Goal: Task Accomplishment & Management: Complete application form

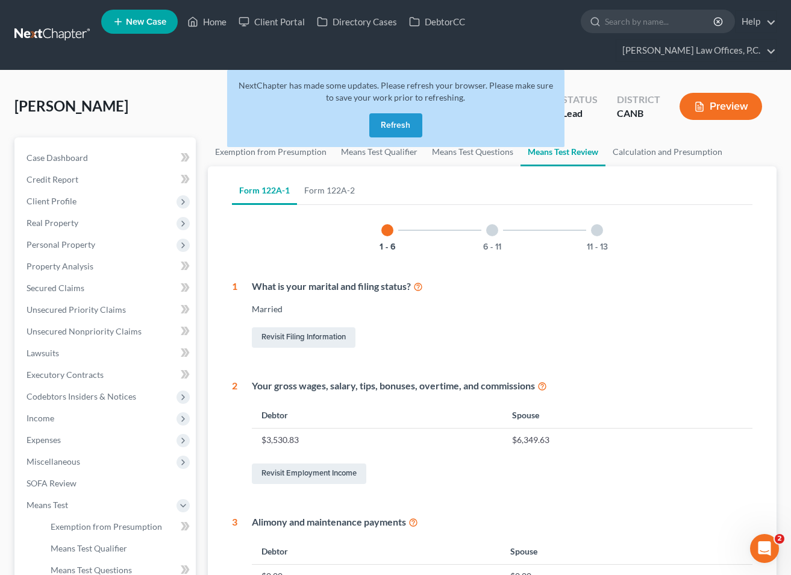
click at [394, 125] on button "Refresh" at bounding box center [395, 125] width 53 height 24
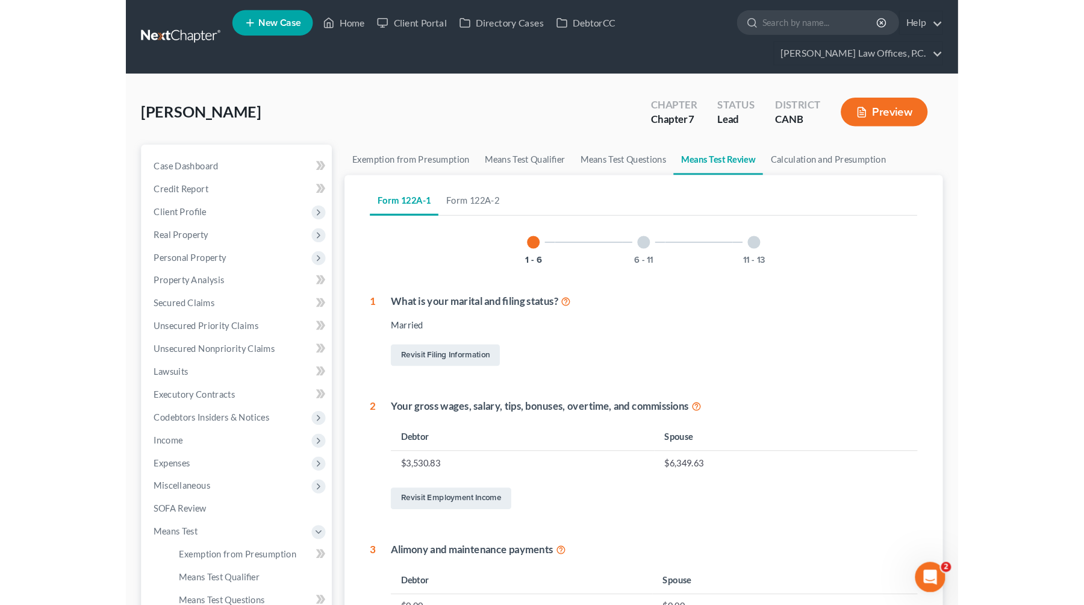
scroll to position [25, 0]
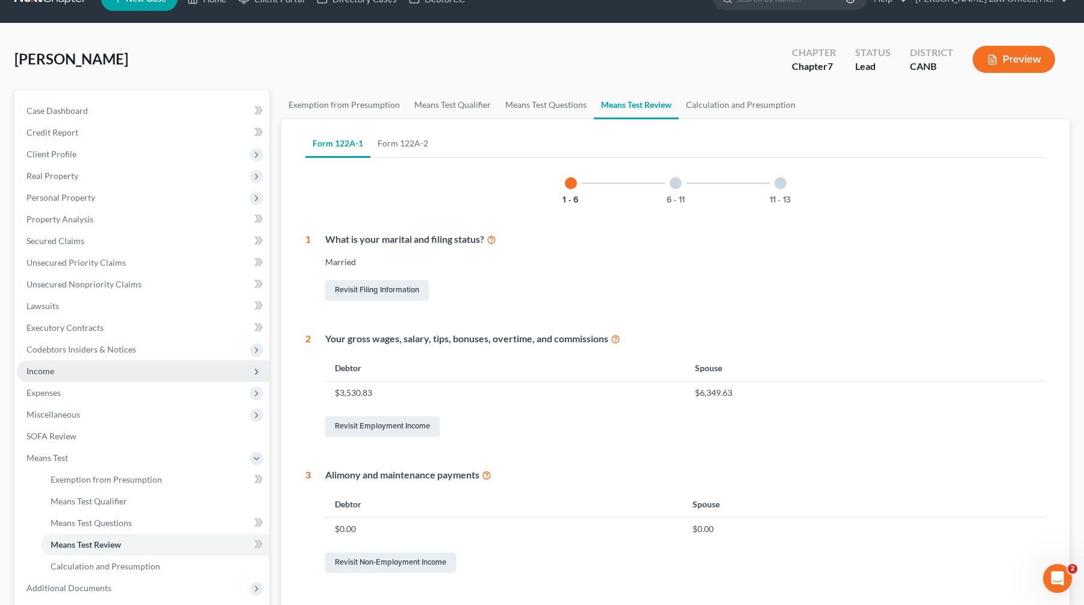
click at [91, 370] on span "Income" at bounding box center [143, 371] width 252 height 22
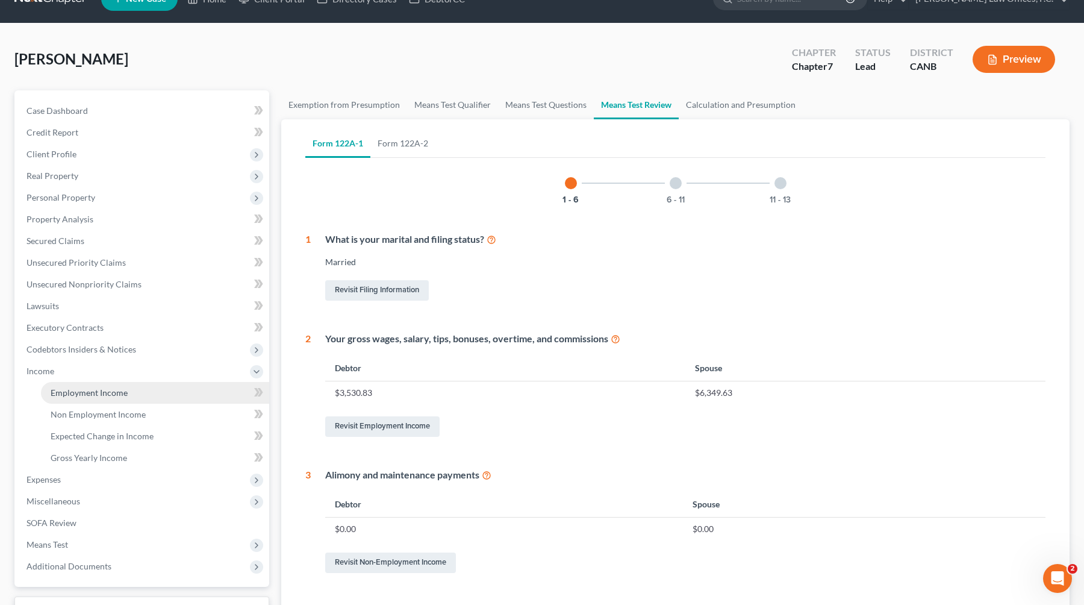
click at [97, 393] on span "Employment Income" at bounding box center [89, 392] width 77 height 10
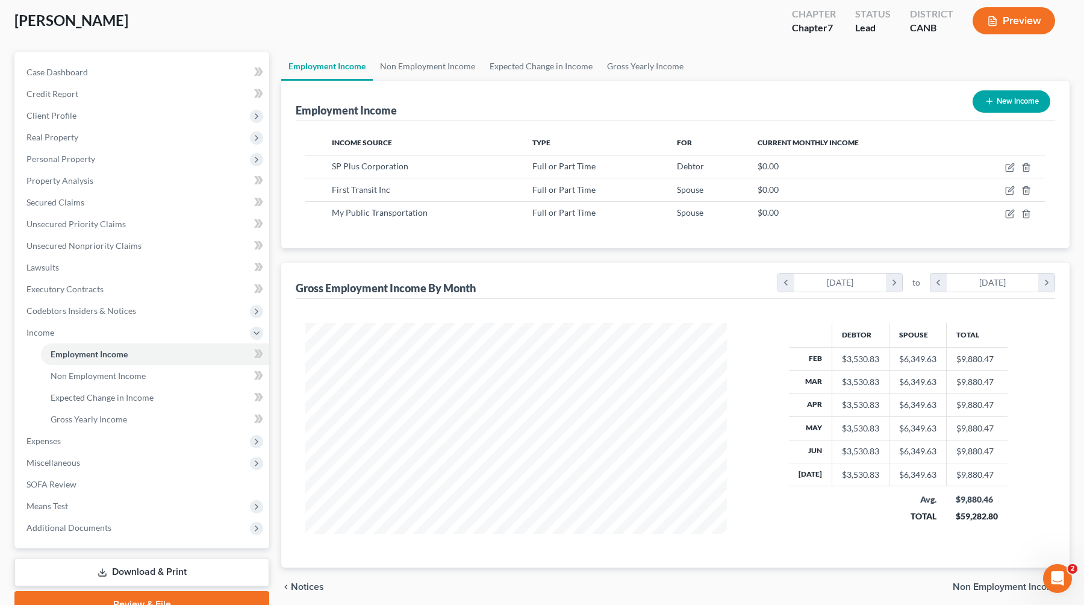
scroll to position [64, 0]
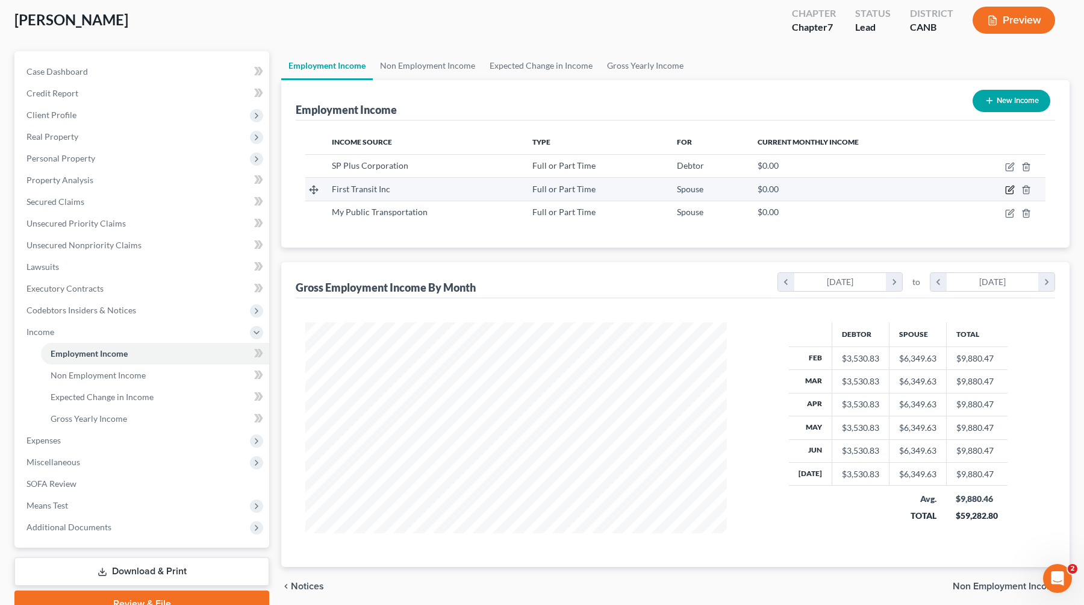
click at [790, 192] on icon "button" at bounding box center [1010, 190] width 10 height 10
select select "0"
select select "1"
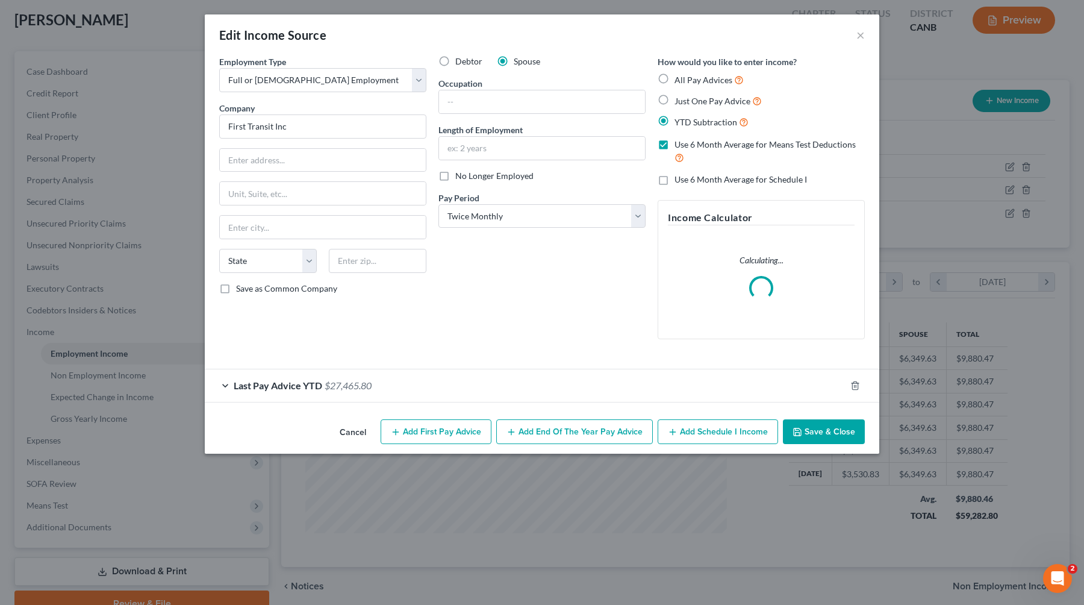
click at [504, 386] on div "Last Pay Advice YTD $27,465.80" at bounding box center [525, 385] width 641 height 32
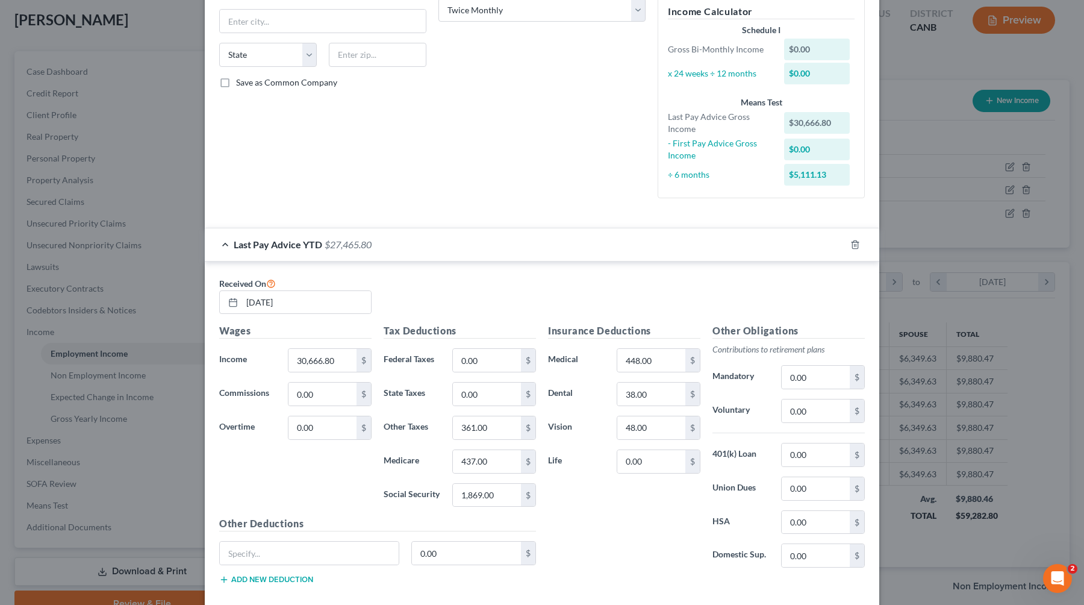
scroll to position [0, 0]
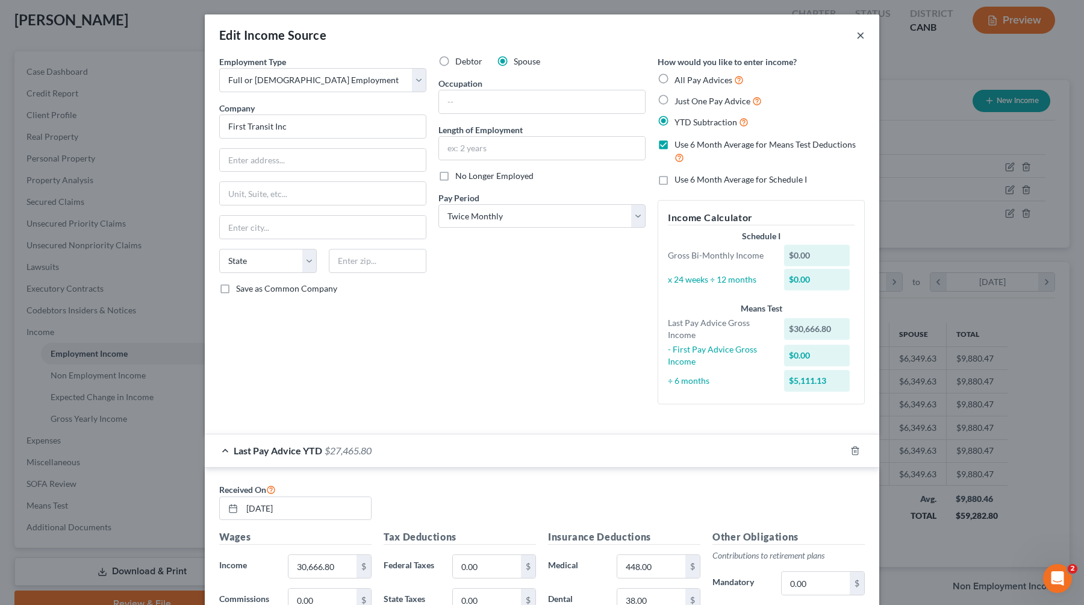
click at [790, 38] on button "×" at bounding box center [861, 35] width 8 height 14
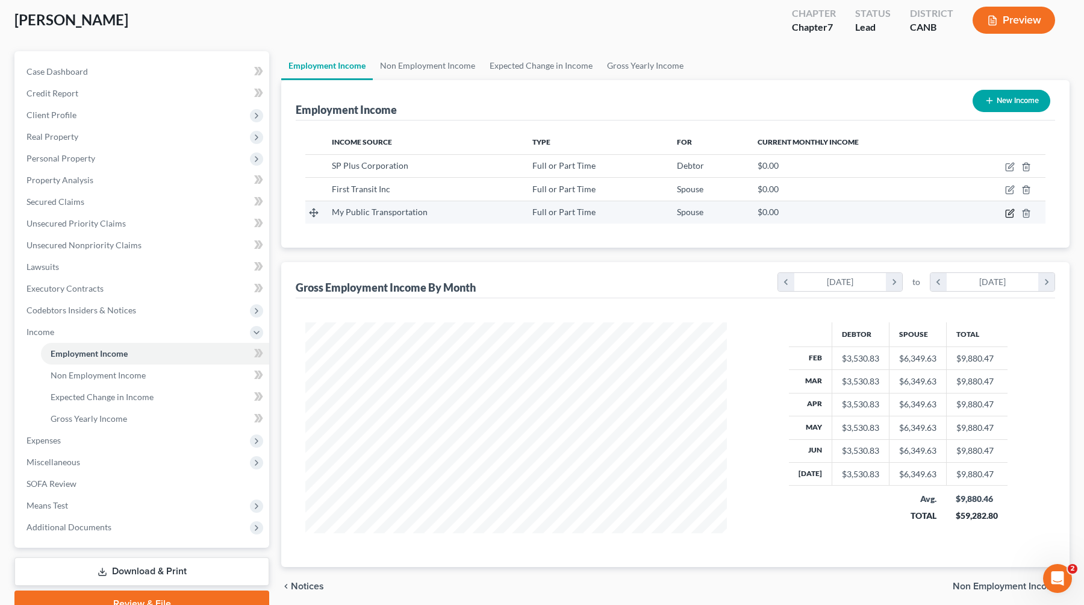
click at [790, 213] on icon "button" at bounding box center [1010, 213] width 10 height 10
select select "0"
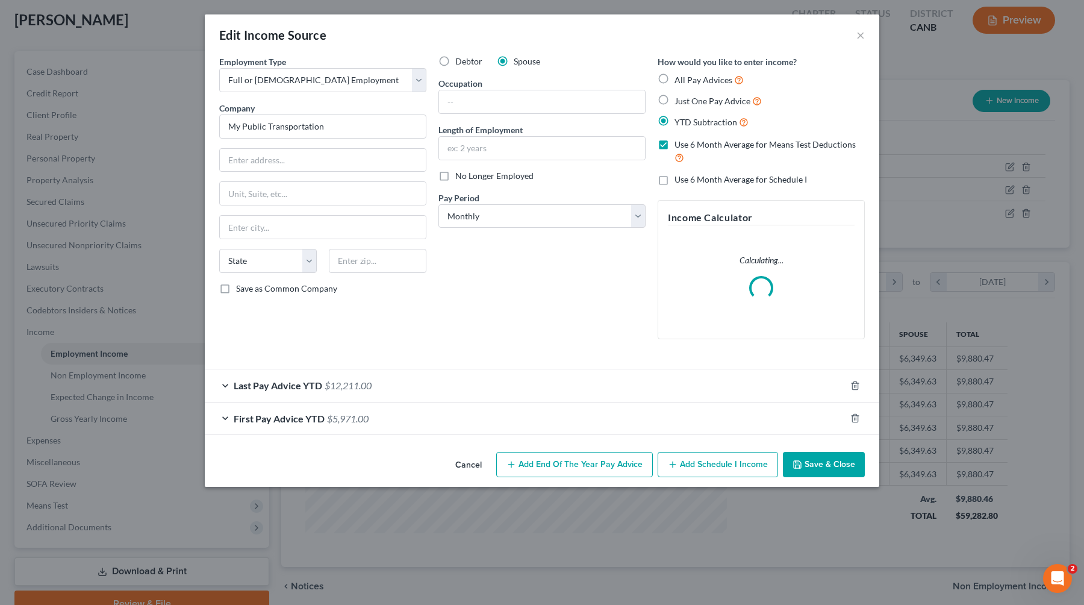
click at [510, 384] on div "Last Pay Advice YTD $12,211.00" at bounding box center [525, 385] width 641 height 32
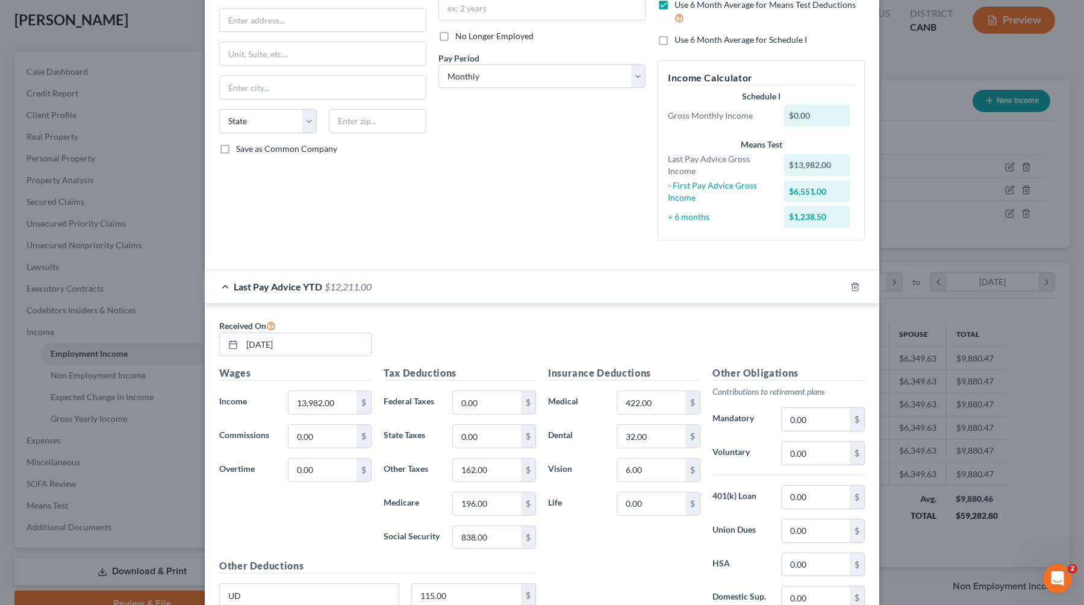
scroll to position [280, 0]
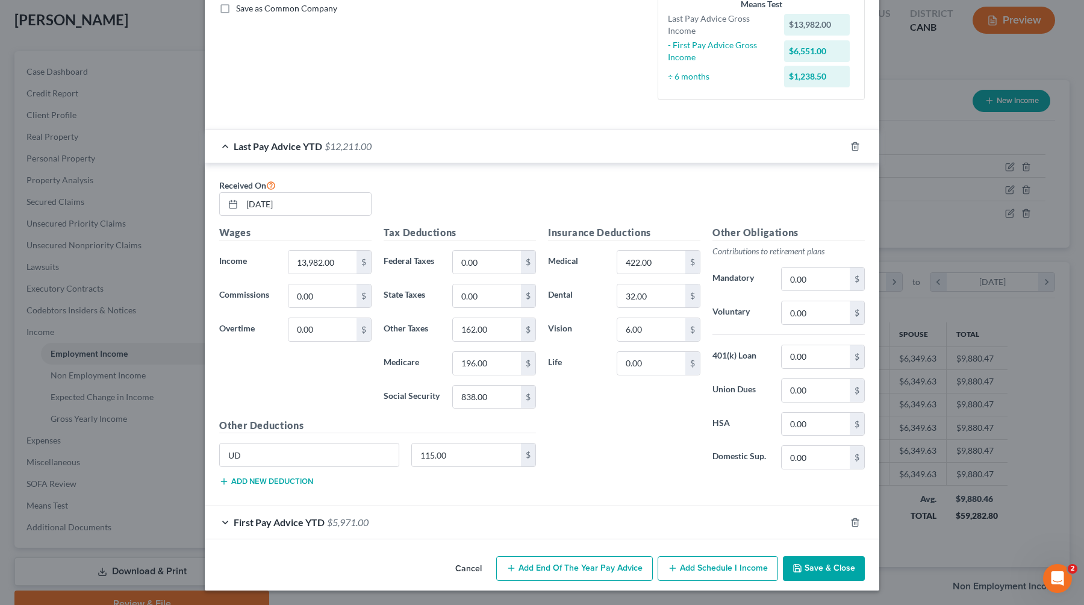
click at [381, 515] on div "First Pay Advice YTD $5,971.00" at bounding box center [525, 522] width 641 height 32
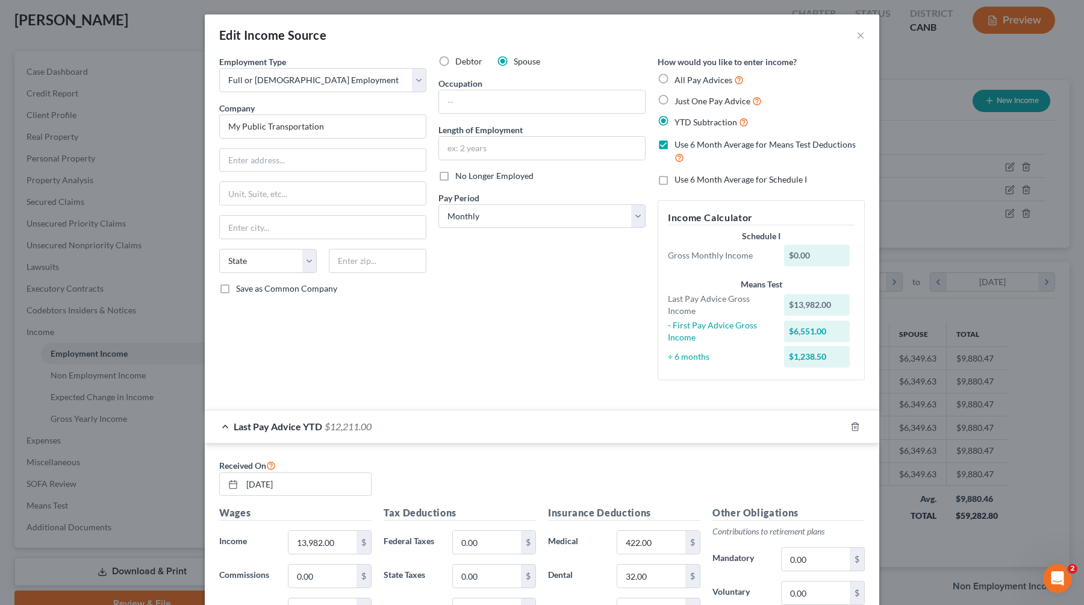
scroll to position [623, 0]
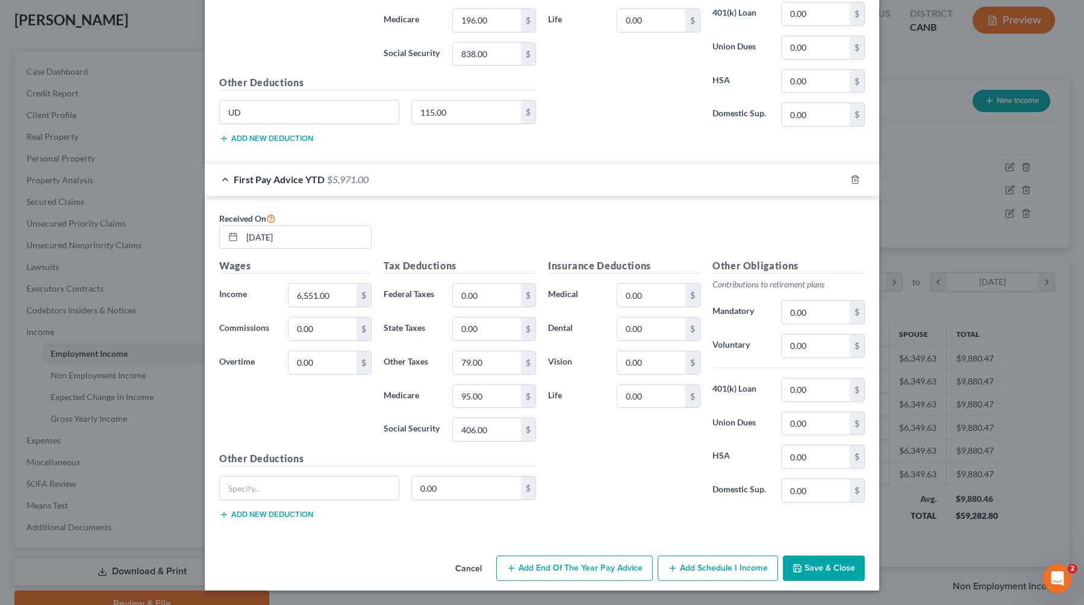
click at [790, 566] on button "Save & Close" at bounding box center [824, 567] width 82 height 25
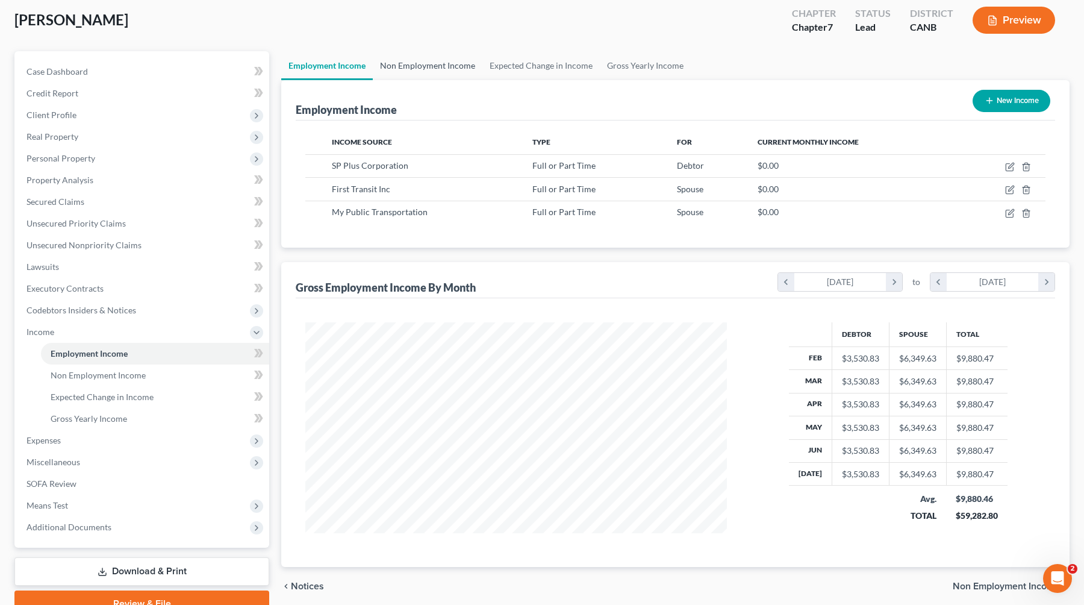
click at [463, 75] on link "Non Employment Income" at bounding box center [428, 65] width 110 height 29
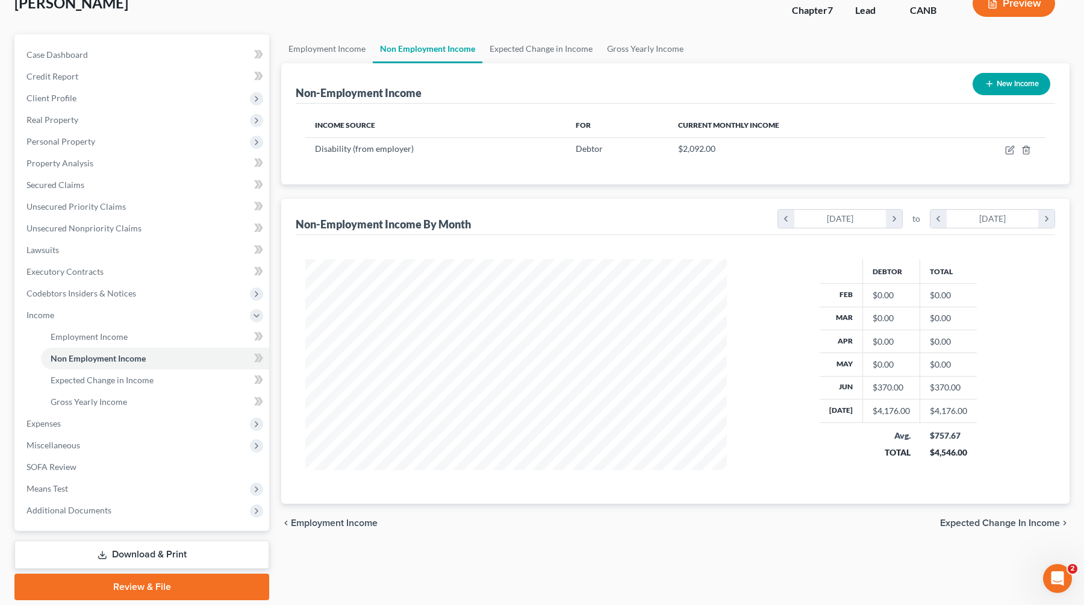
scroll to position [121, 0]
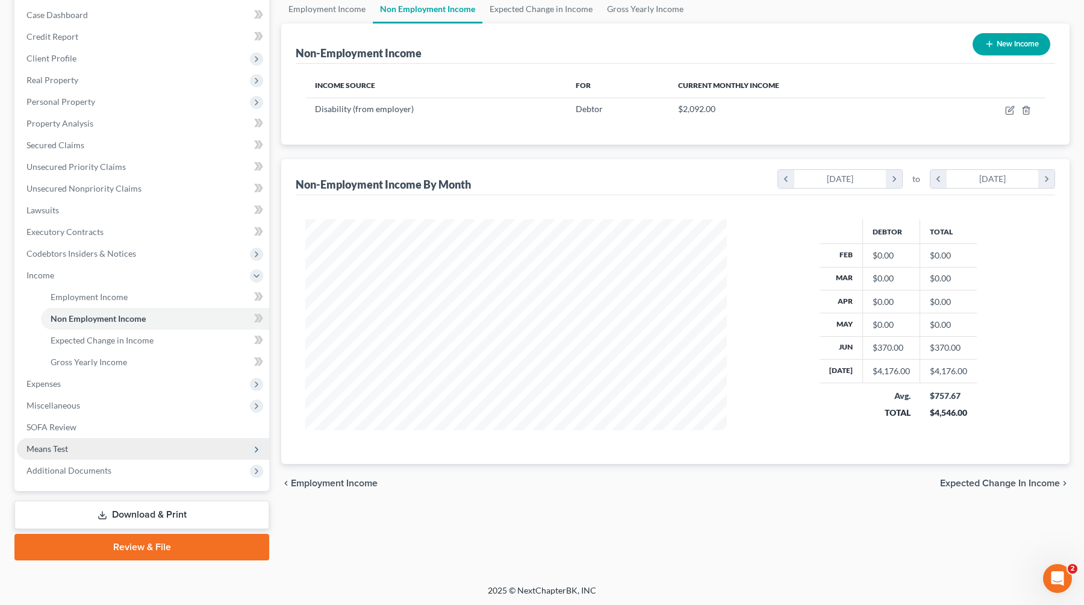
click at [128, 451] on span "Means Test" at bounding box center [143, 449] width 252 height 22
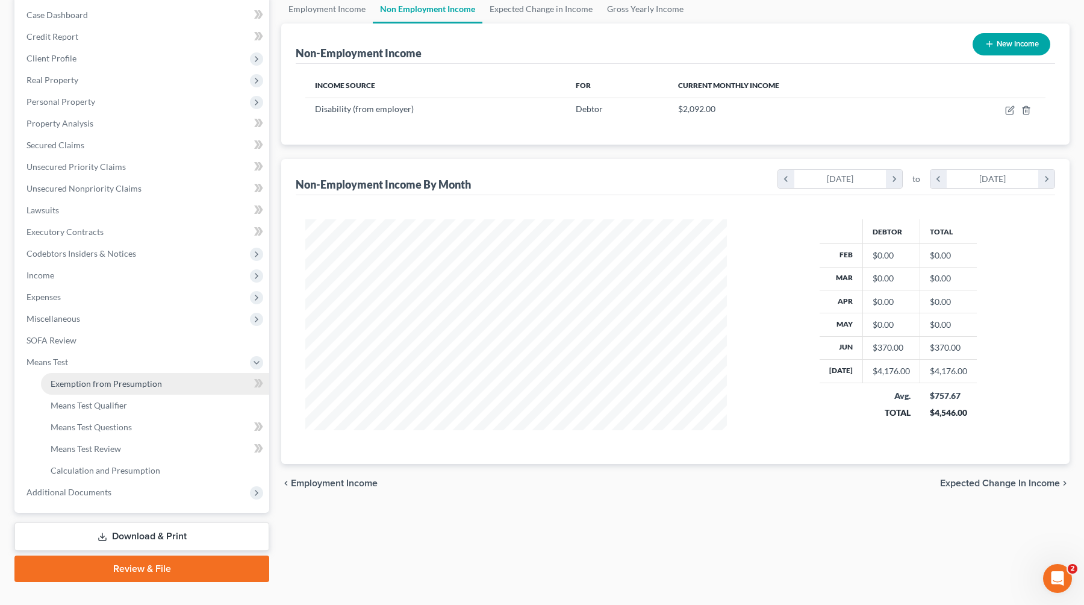
click at [155, 387] on span "Exemption from Presumption" at bounding box center [106, 383] width 111 height 10
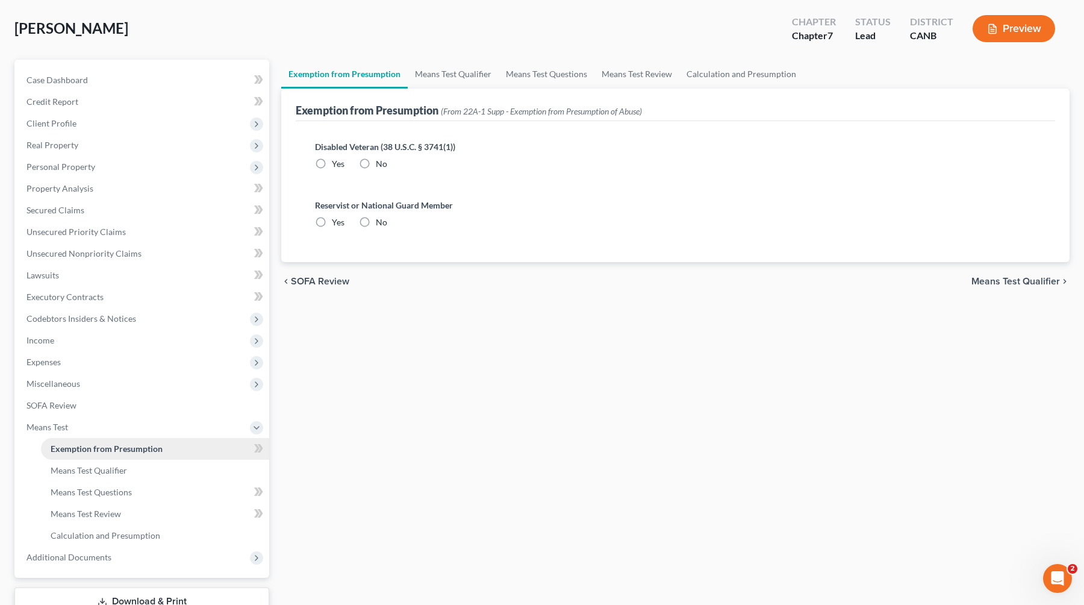
scroll to position [13, 0]
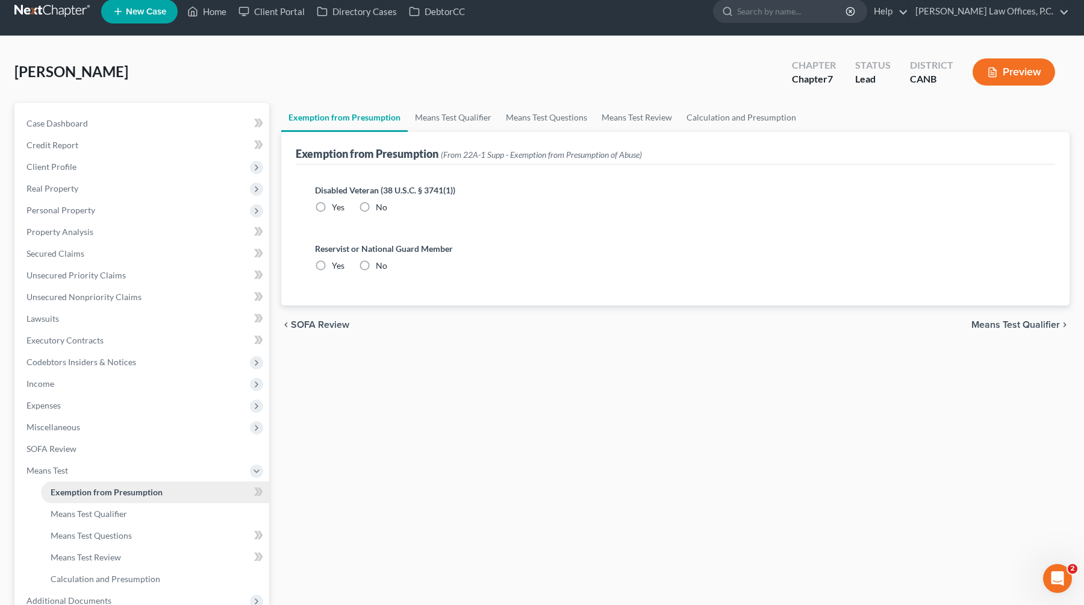
radio input "true"
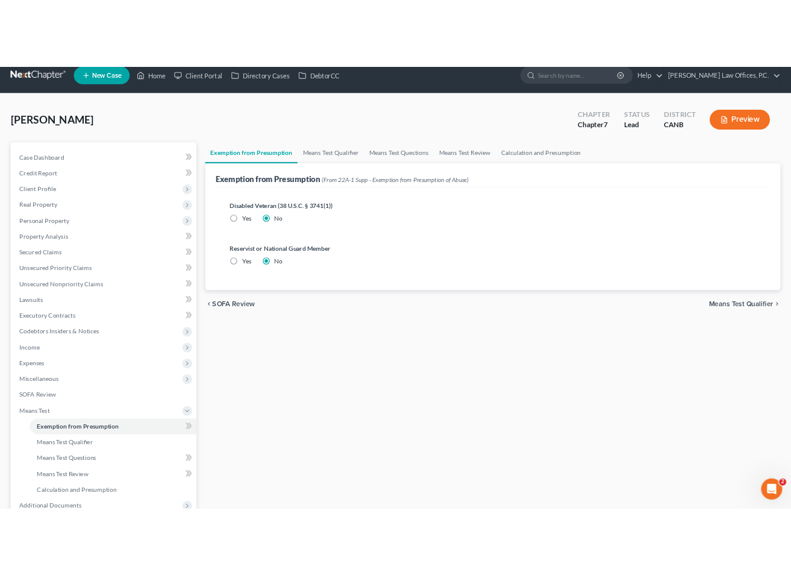
scroll to position [0, 0]
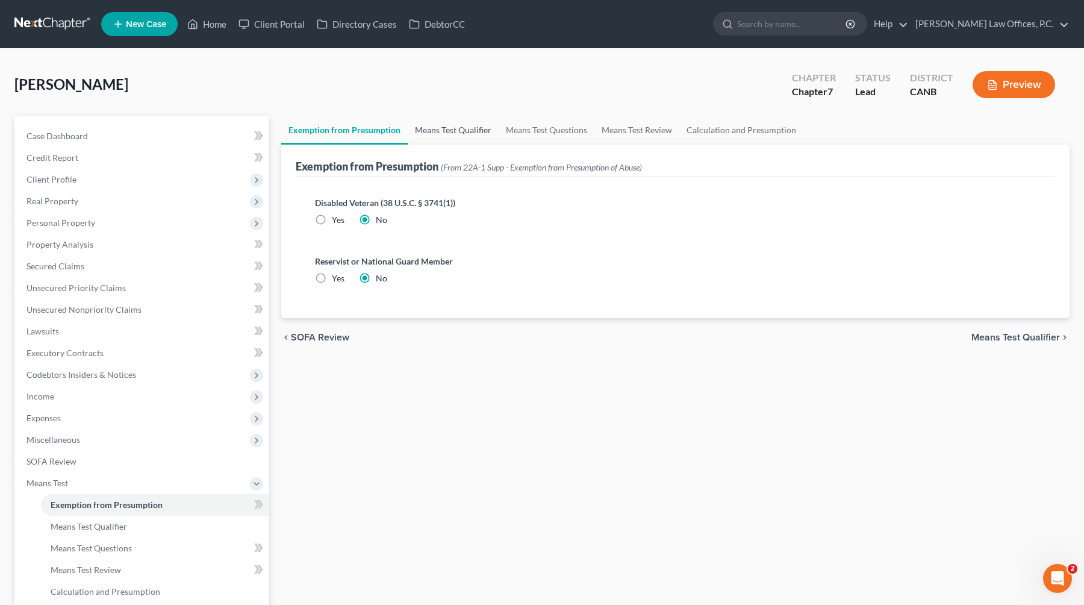
click at [455, 128] on link "Means Test Qualifier" at bounding box center [453, 130] width 91 height 29
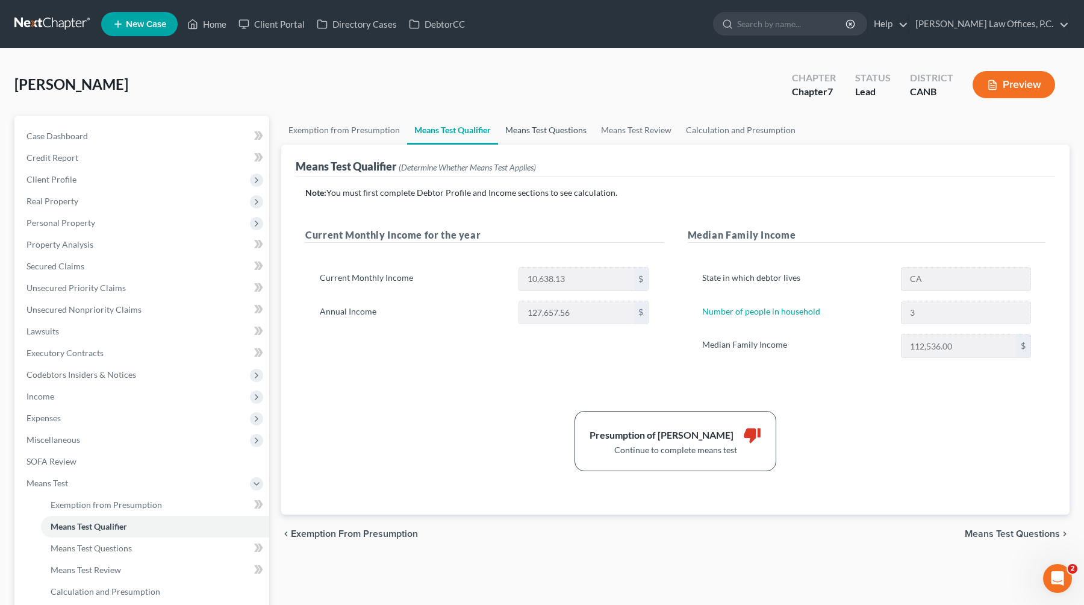
click at [567, 136] on link "Means Test Questions" at bounding box center [546, 130] width 96 height 29
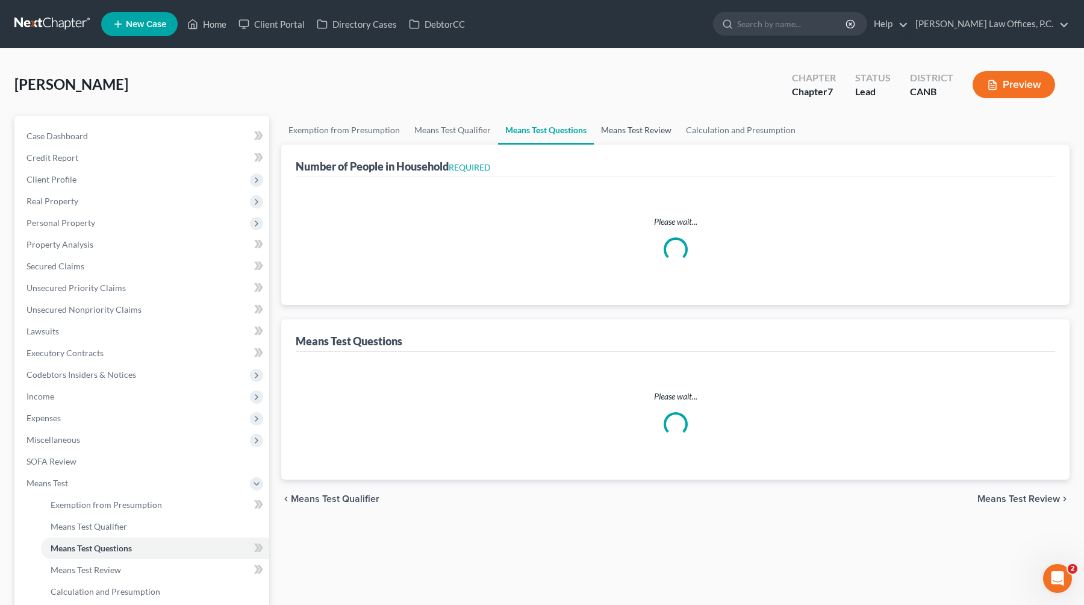
select select "1"
select select "60"
select select "1"
select select "60"
select select "3"
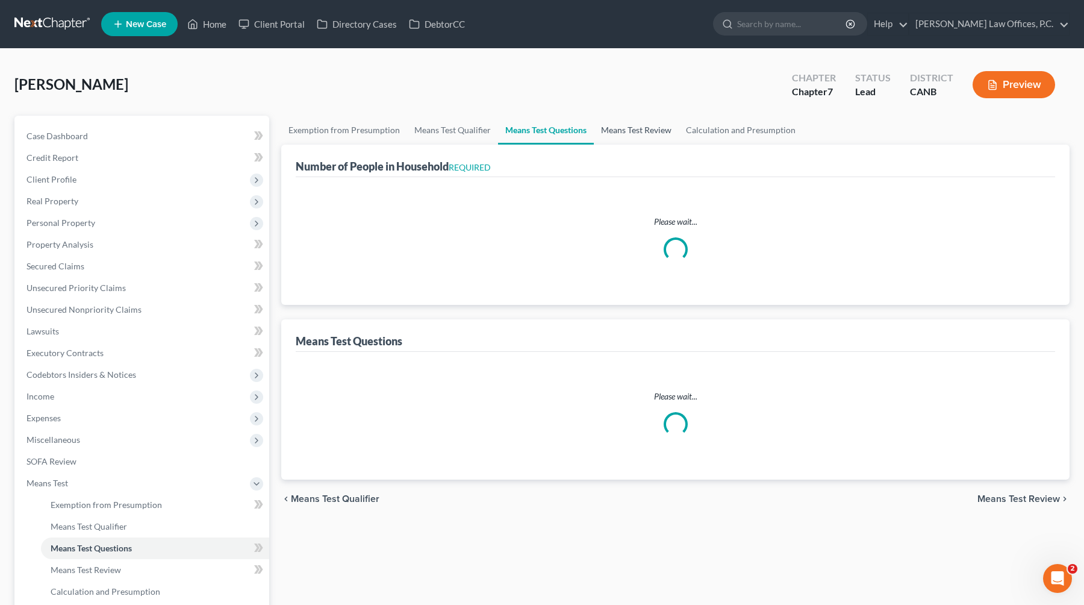
select select "2"
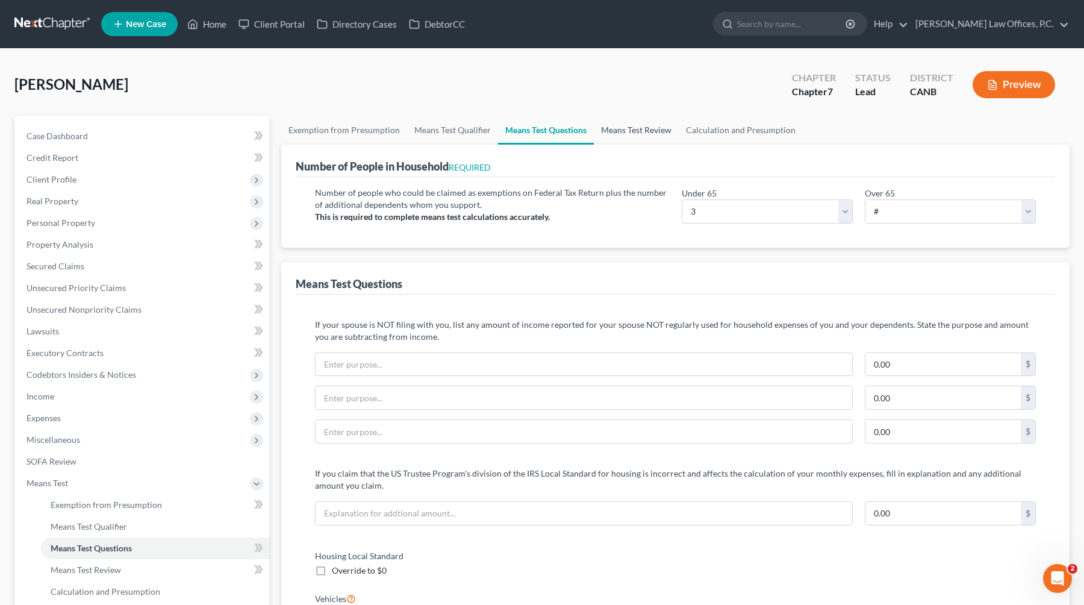
click at [626, 133] on link "Means Test Review" at bounding box center [636, 130] width 85 height 29
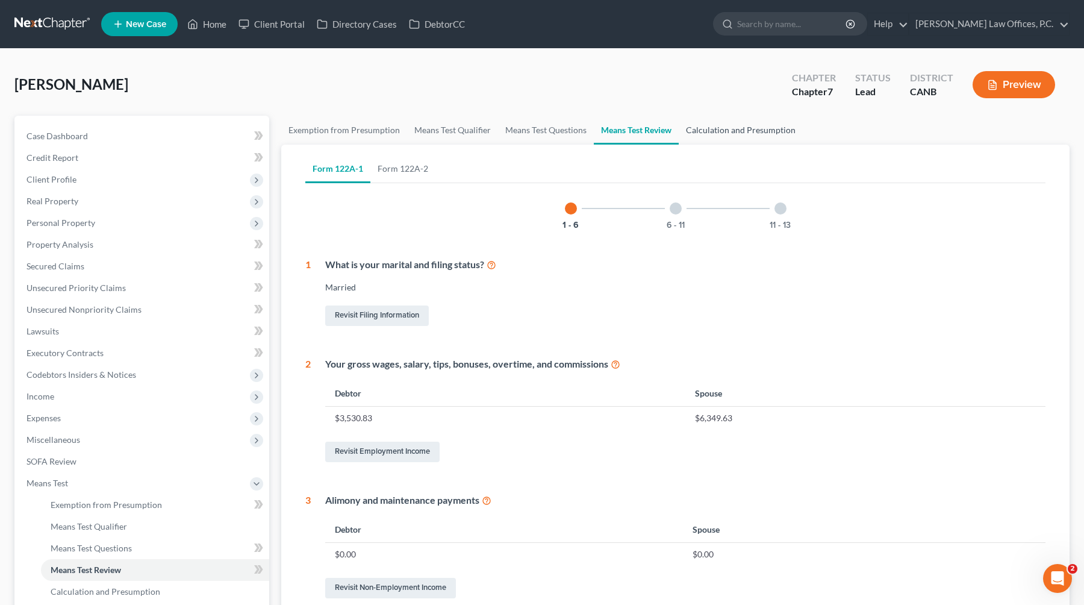
click at [711, 133] on link "Calculation and Presumption" at bounding box center [741, 130] width 124 height 29
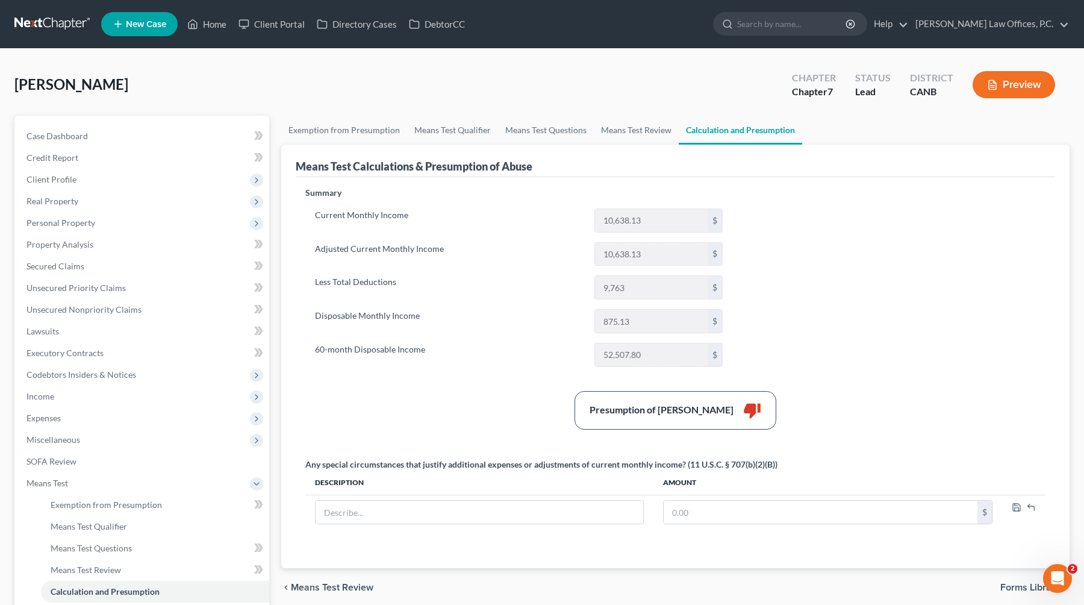
click at [790, 74] on button "Preview" at bounding box center [1014, 84] width 83 height 27
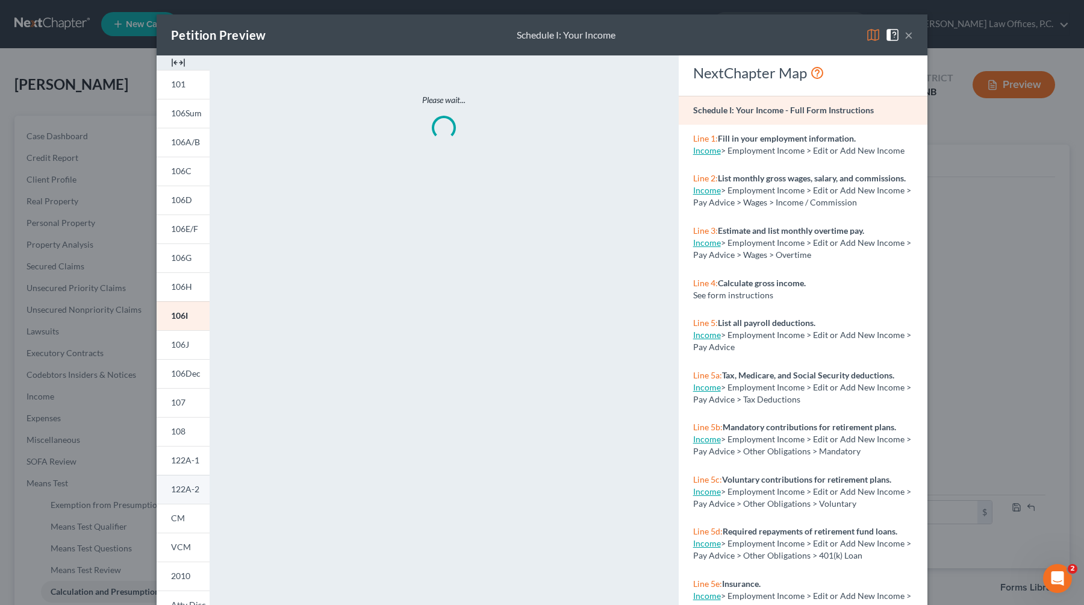
click at [173, 486] on span "122A-2" at bounding box center [185, 489] width 28 height 10
